Goal: Browse casually

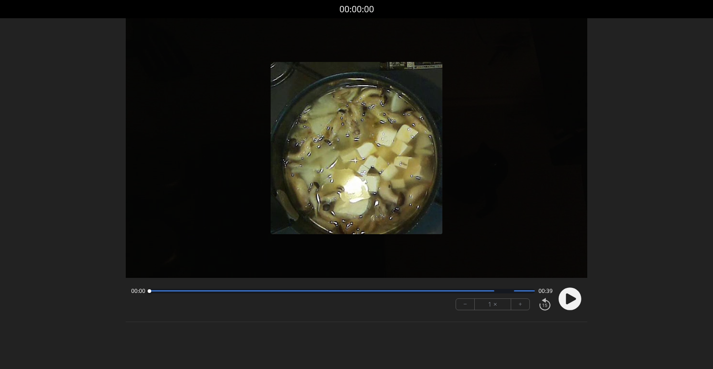
click at [566, 297] on icon at bounding box center [571, 298] width 10 height 11
click at [525, 305] on button "+" at bounding box center [520, 304] width 18 height 11
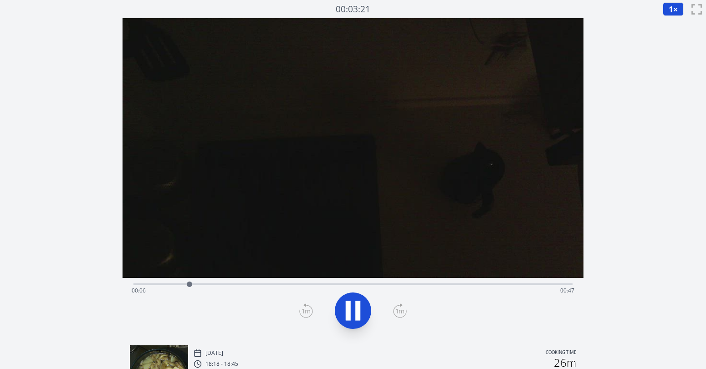
click at [450, 285] on div "Time elapsed: 00:06 Time remaining: 00:47" at bounding box center [353, 290] width 443 height 15
